Goal: Information Seeking & Learning: Find specific fact

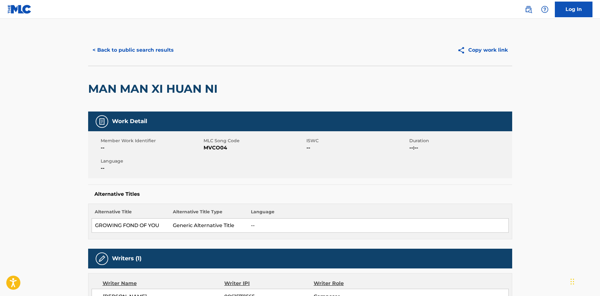
scroll to position [31, 0]
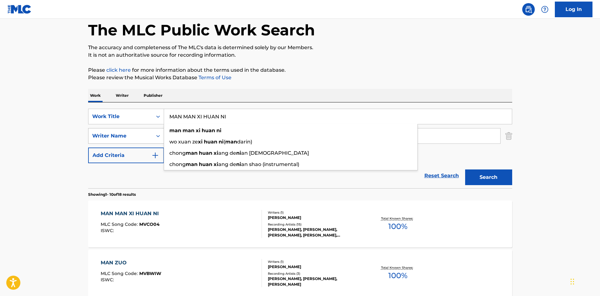
drag, startPoint x: 231, startPoint y: 119, endPoint x: 144, endPoint y: 129, distance: 88.0
click at [144, 129] on div "SearchWithCriteriaccd31785-cecb-4631-9cf8-0369983cc396 Work Title MAN MAN XI HU…" at bounding box center [300, 136] width 424 height 55
paste input "La Razon"
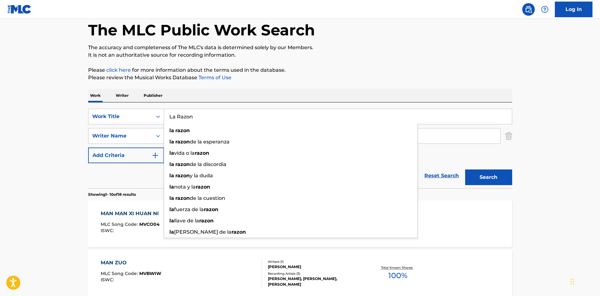
type input "La Razon"
click at [144, 188] on div "Reset Search Search" at bounding box center [300, 175] width 424 height 25
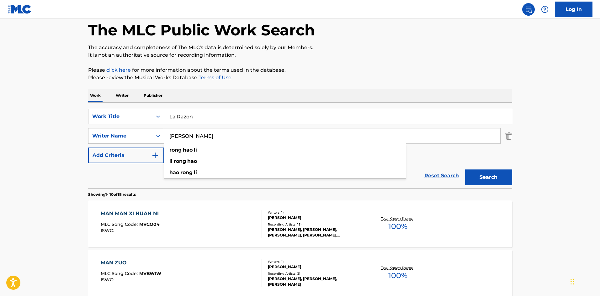
drag, startPoint x: 220, startPoint y: 137, endPoint x: 158, endPoint y: 143, distance: 62.0
click at [158, 143] on div "SearchWithCriteria84b905cc-31b1-4c9d-b822-276db818be4e Writer Name [PERSON_NAME…" at bounding box center [300, 136] width 424 height 16
paste input "[PERSON_NAME]"
type input "[PERSON_NAME]"
click at [465, 170] on button "Search" at bounding box center [488, 178] width 47 height 16
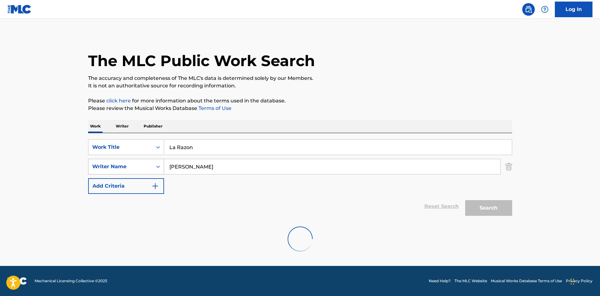
scroll to position [0, 0]
click at [147, 172] on div "Writer Name" at bounding box center [120, 167] width 64 height 12
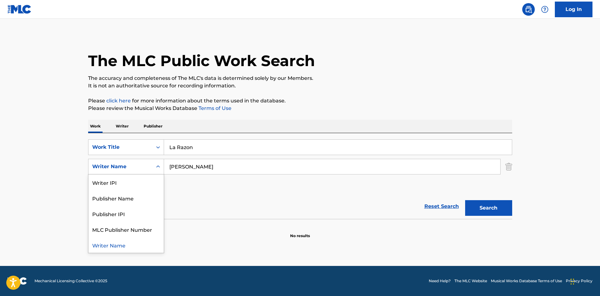
click at [148, 170] on div "Writer Name" at bounding box center [120, 167] width 56 height 8
click at [220, 208] on div "Reset Search Search" at bounding box center [300, 206] width 424 height 25
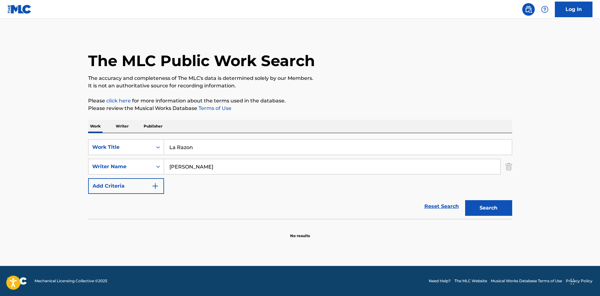
click at [143, 180] on button "Add Criteria" at bounding box center [126, 186] width 76 height 16
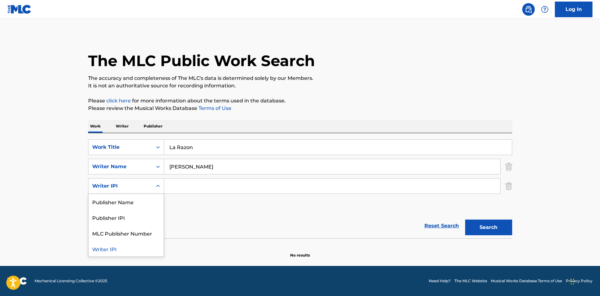
click at [151, 188] on div "Writer IPI" at bounding box center [120, 186] width 64 height 12
click at [512, 188] on div "The MLC Public Work Search The accuracy and completeness of The MLC's data is d…" at bounding box center [300, 146] width 439 height 224
click at [511, 188] on img "Search Form" at bounding box center [508, 186] width 7 height 16
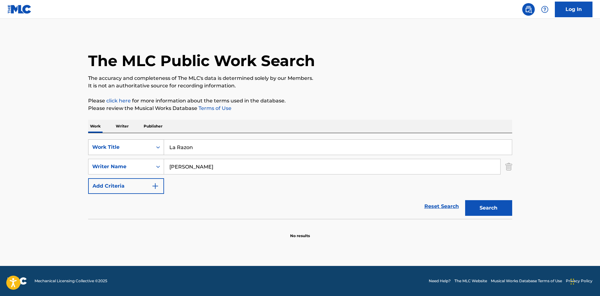
click at [141, 142] on div "Work Title" at bounding box center [120, 147] width 64 height 12
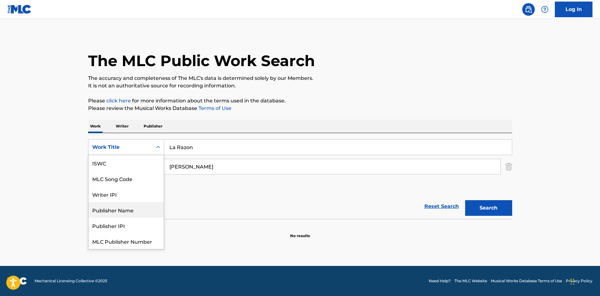
scroll to position [16, 0]
click at [205, 192] on div "SearchWithCriteriaccd31785-cecb-4631-9cf8-0369983cc396 7 results available. Use…" at bounding box center [300, 167] width 424 height 55
